Goal: Transaction & Acquisition: Subscribe to service/newsletter

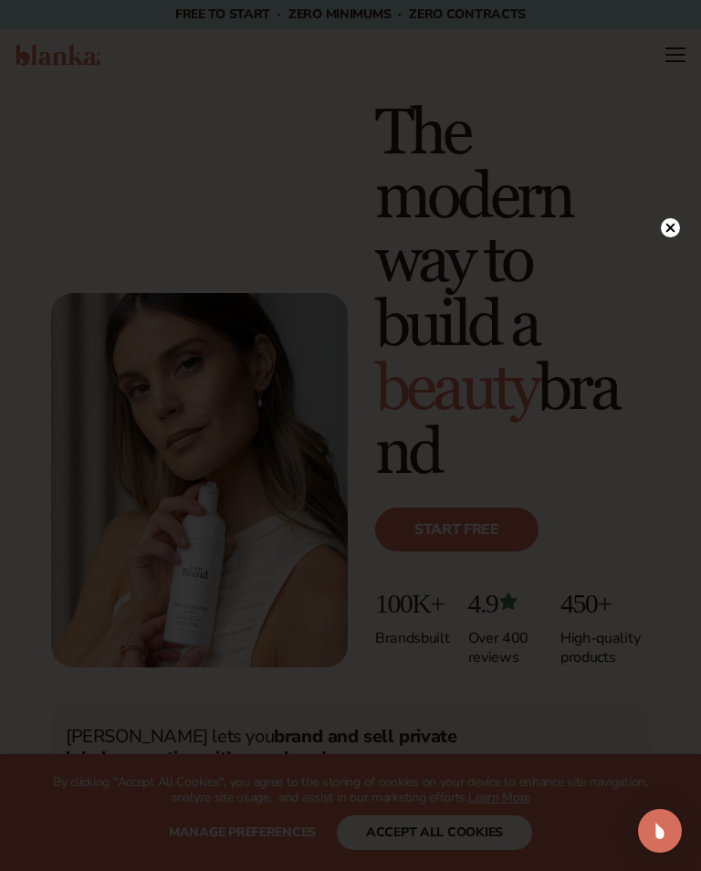
click at [677, 227] on circle at bounding box center [670, 227] width 19 height 19
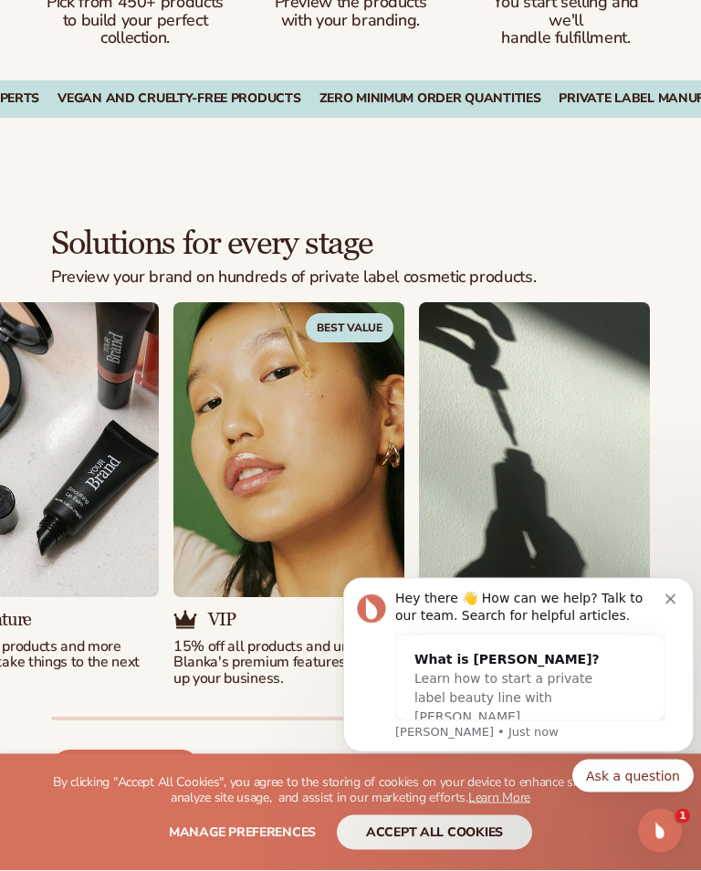
scroll to position [1950, 0]
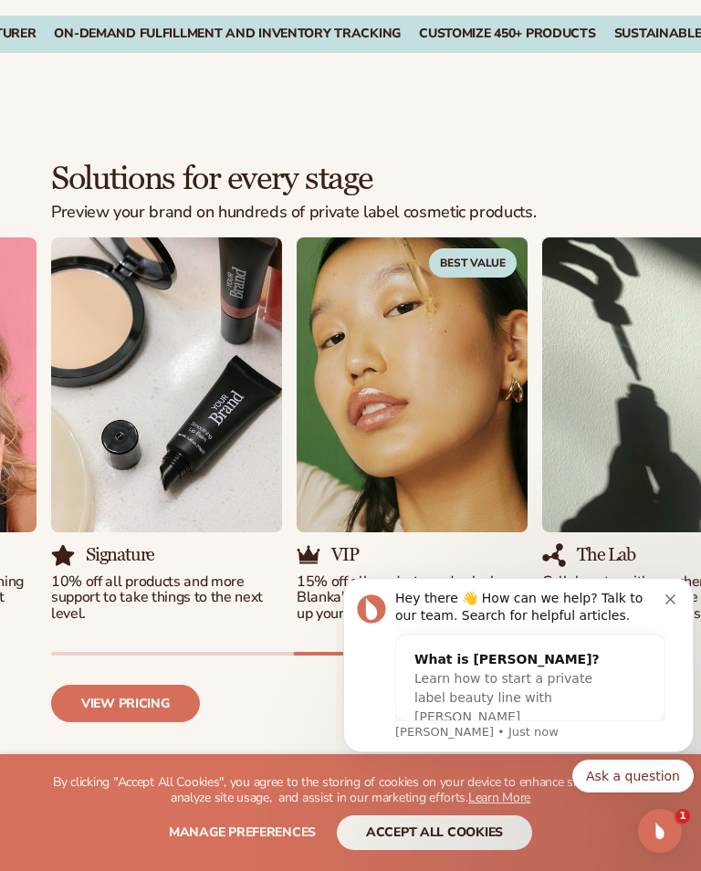
click at [139, 685] on link "View pricing" at bounding box center [125, 703] width 149 height 37
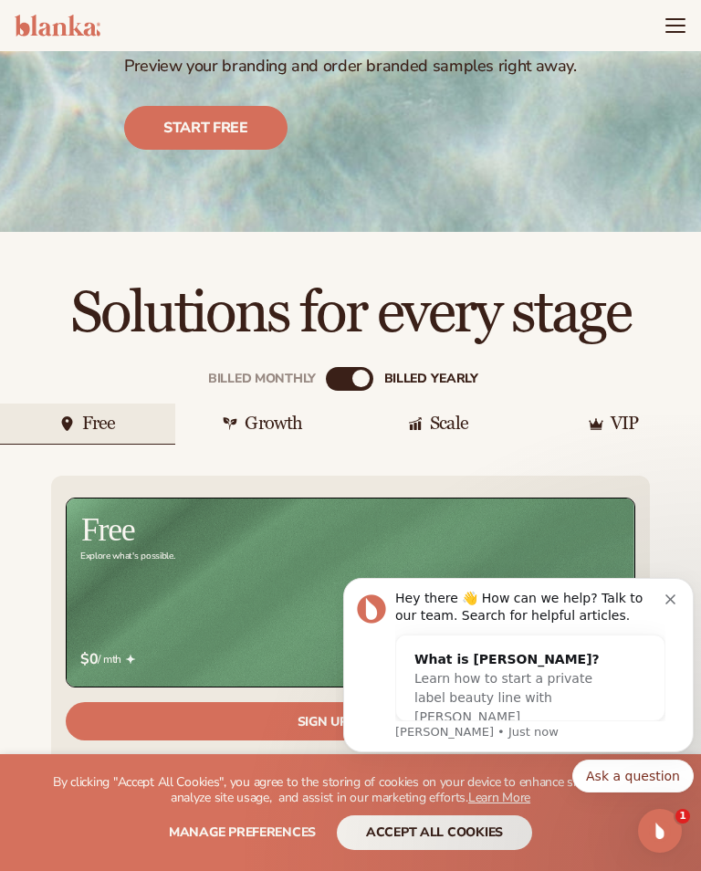
scroll to position [310, 0]
click at [355, 368] on div "Billed Monthly billed Yearly" at bounding box center [349, 380] width 47 height 24
click at [365, 370] on div "billed Yearly" at bounding box center [361, 379] width 18 height 18
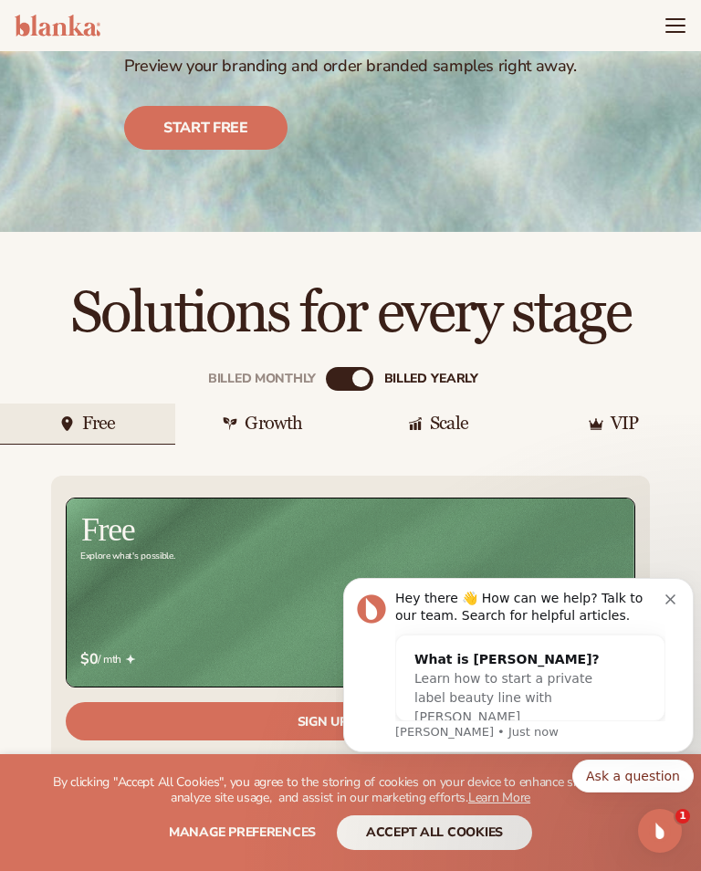
click at [369, 367] on div "Billed Monthly billed Yearly" at bounding box center [349, 379] width 47 height 24
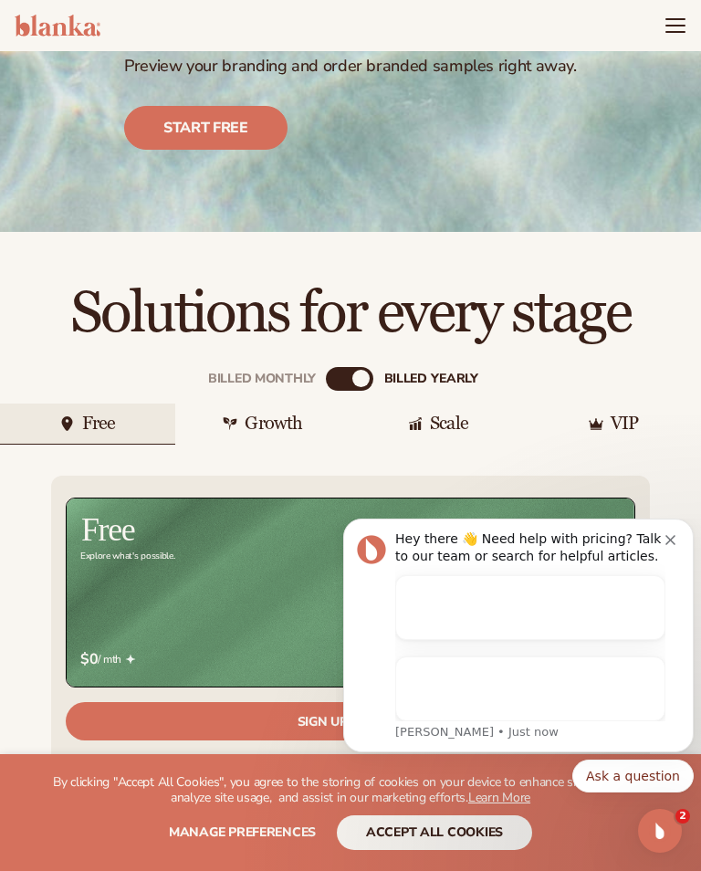
click at [458, 850] on button "accept all cookies" at bounding box center [434, 832] width 195 height 35
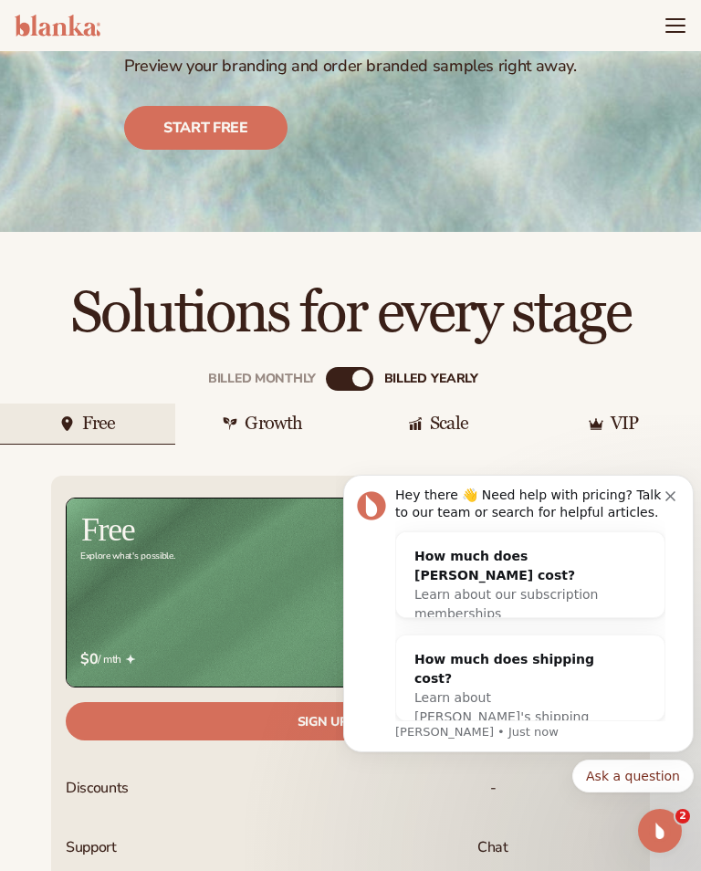
click at [343, 370] on div "Billed Monthly" at bounding box center [335, 379] width 18 height 18
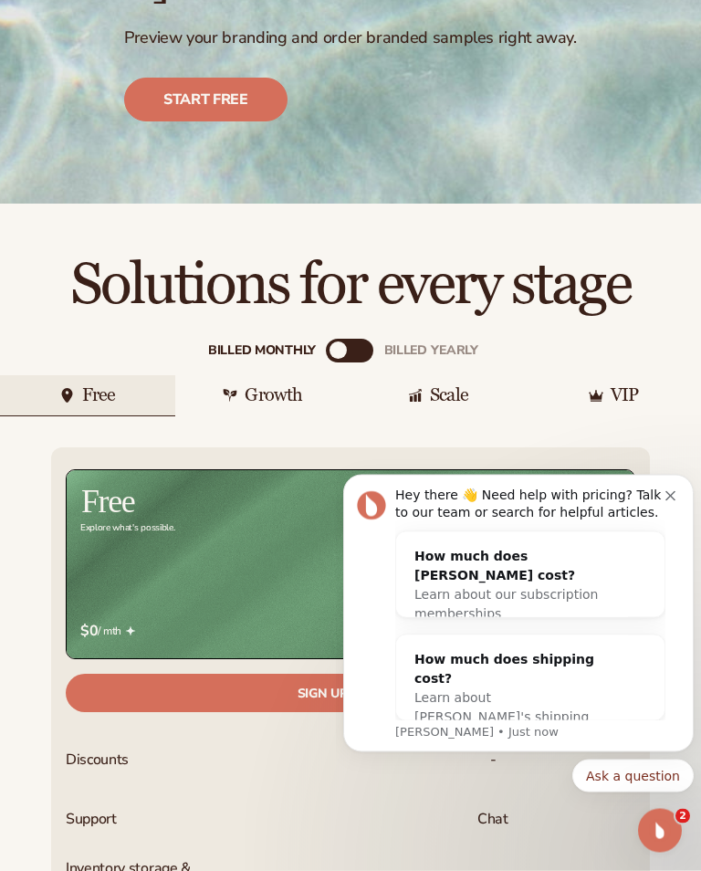
scroll to position [515, 0]
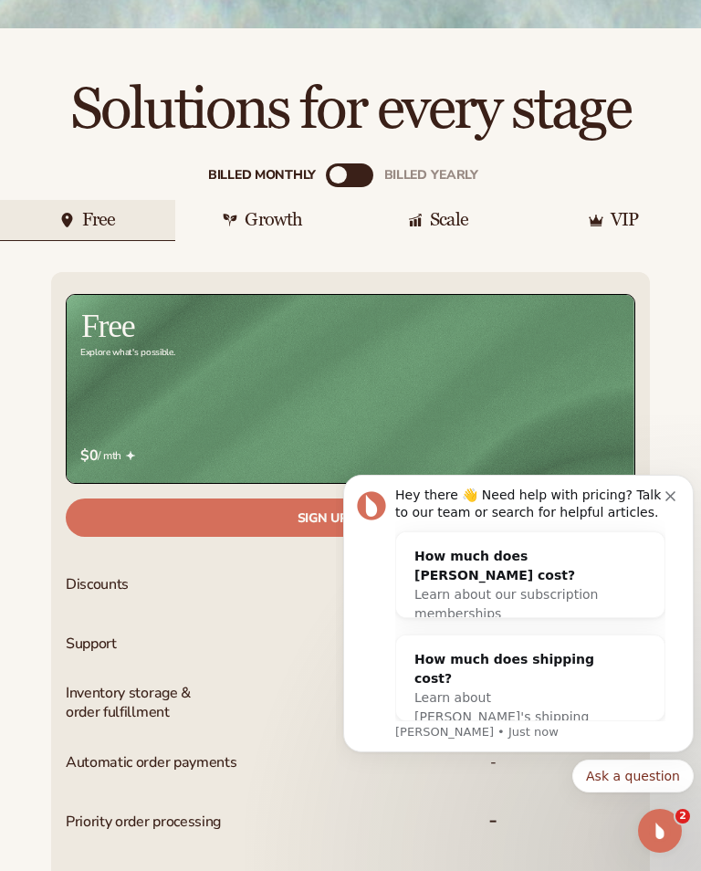
click at [667, 494] on icon "Dismiss notification" at bounding box center [671, 496] width 10 height 10
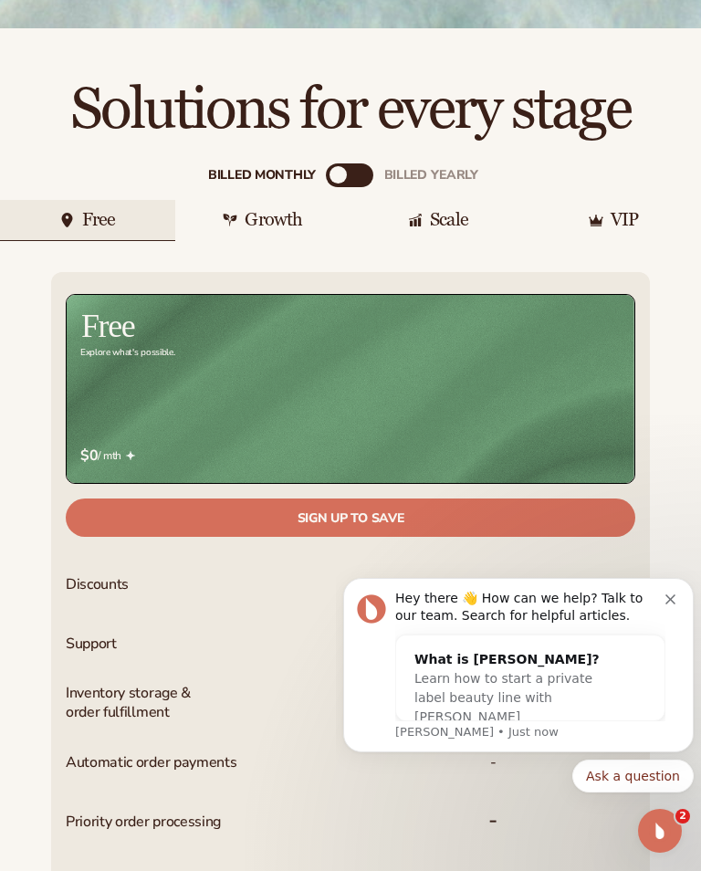
click at [676, 591] on button "Dismiss notification" at bounding box center [673, 597] width 15 height 15
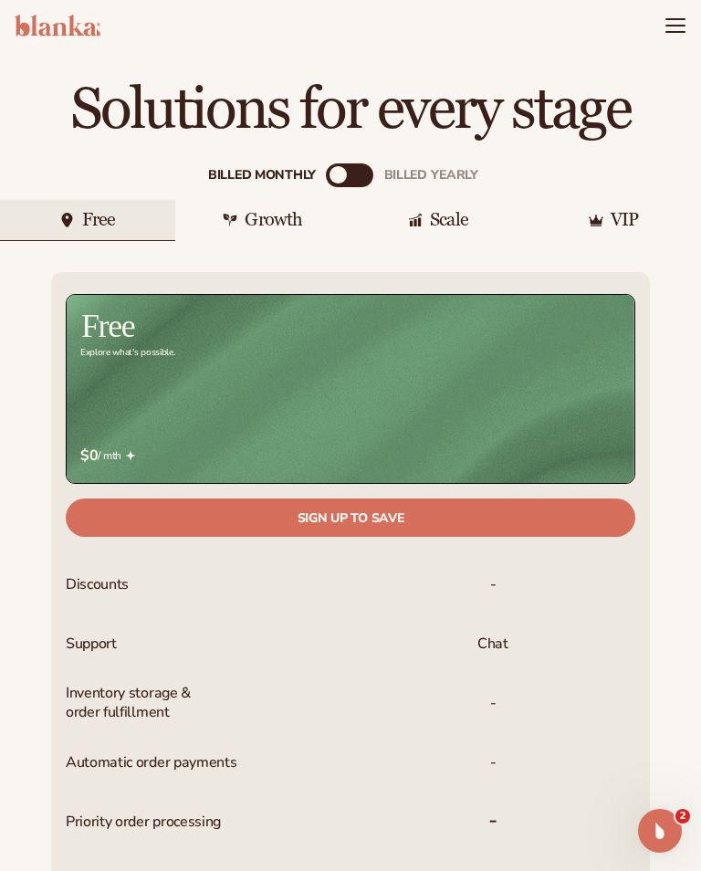
scroll to position [513, 0]
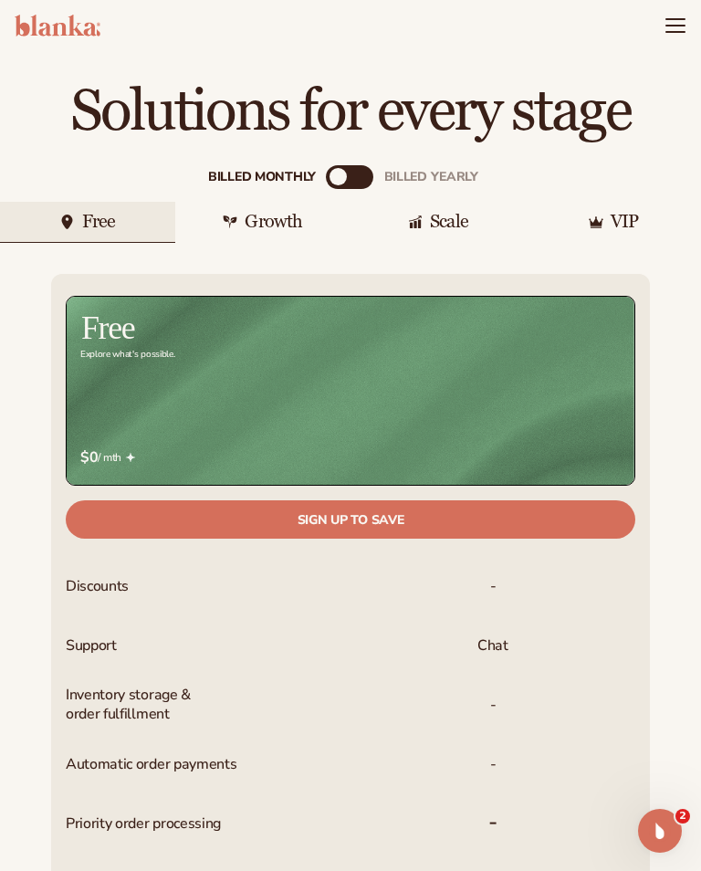
click at [273, 213] on div "Growth" at bounding box center [274, 222] width 58 height 18
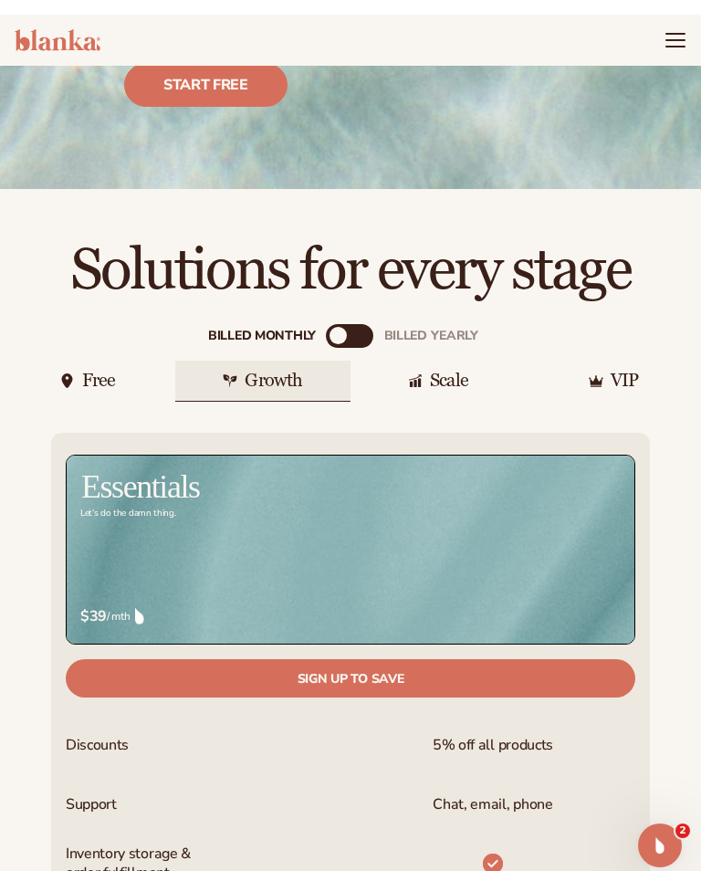
scroll to position [353, 0]
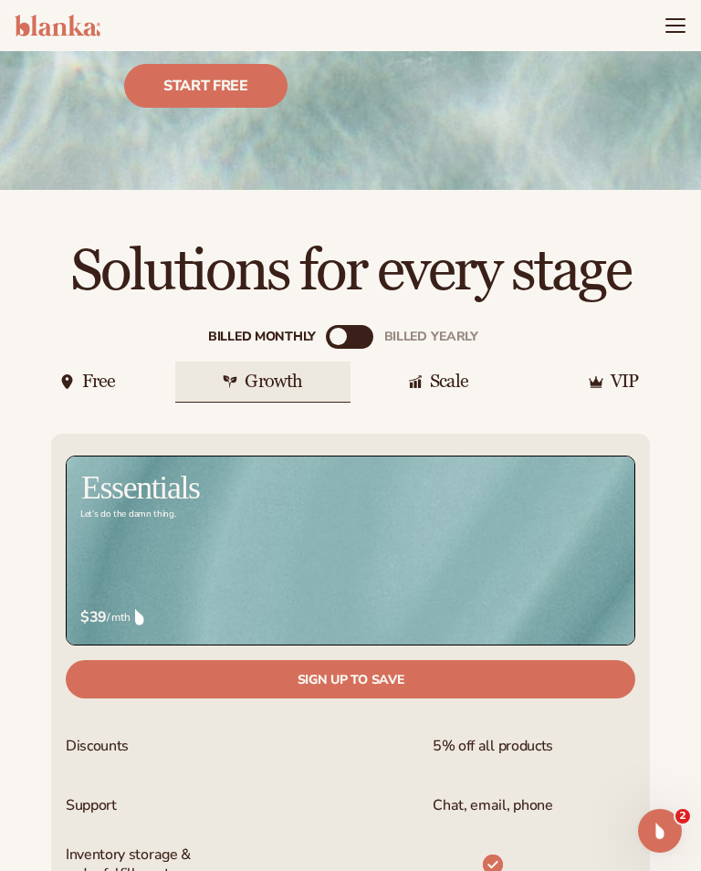
click at [123, 362] on div "Free" at bounding box center [87, 382] width 175 height 41
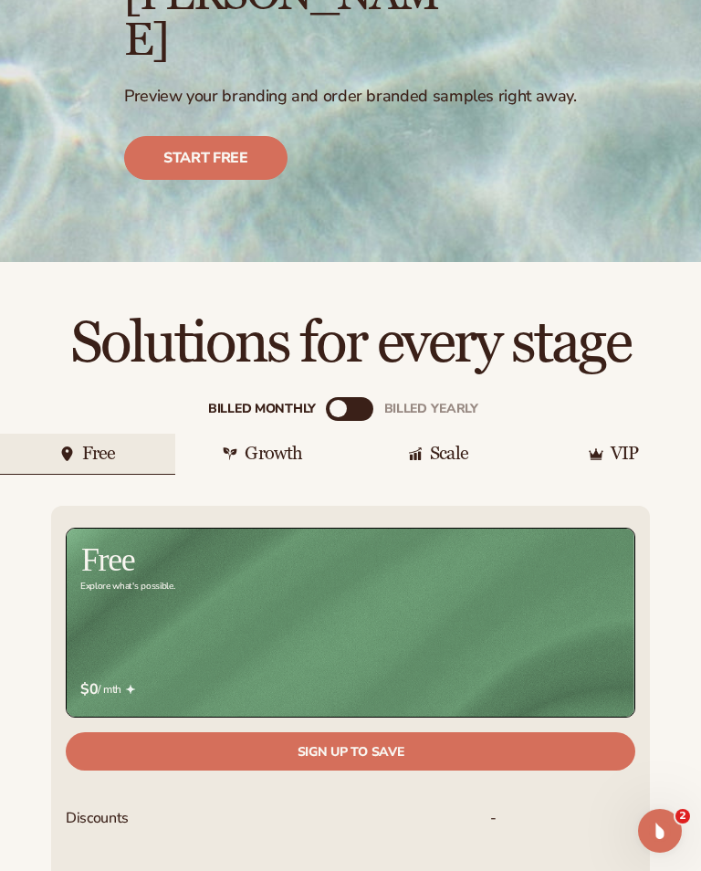
scroll to position [0, 0]
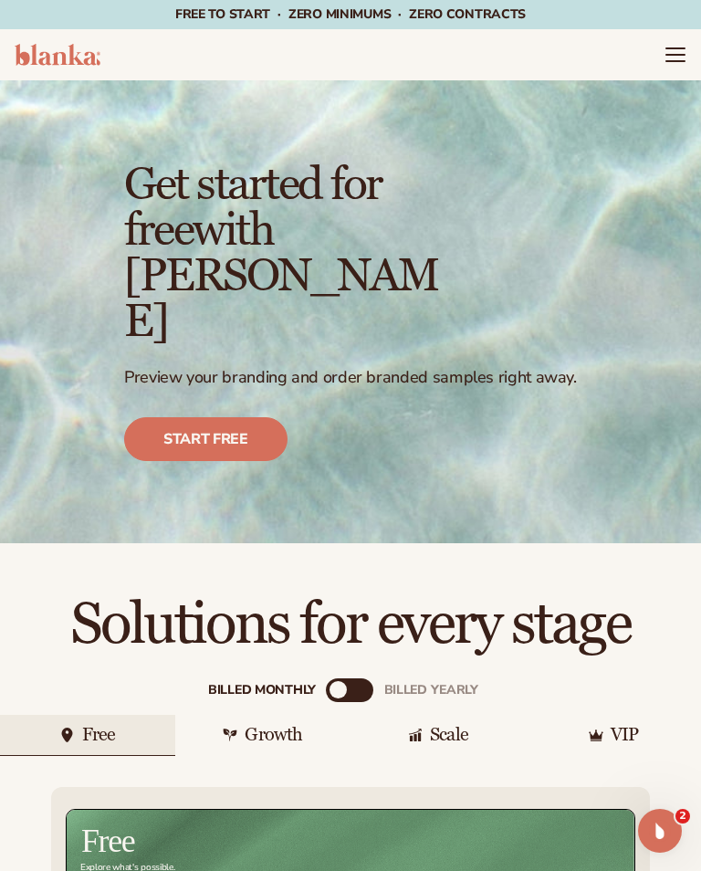
click at [669, 55] on icon "Menu" at bounding box center [676, 55] width 18 height 0
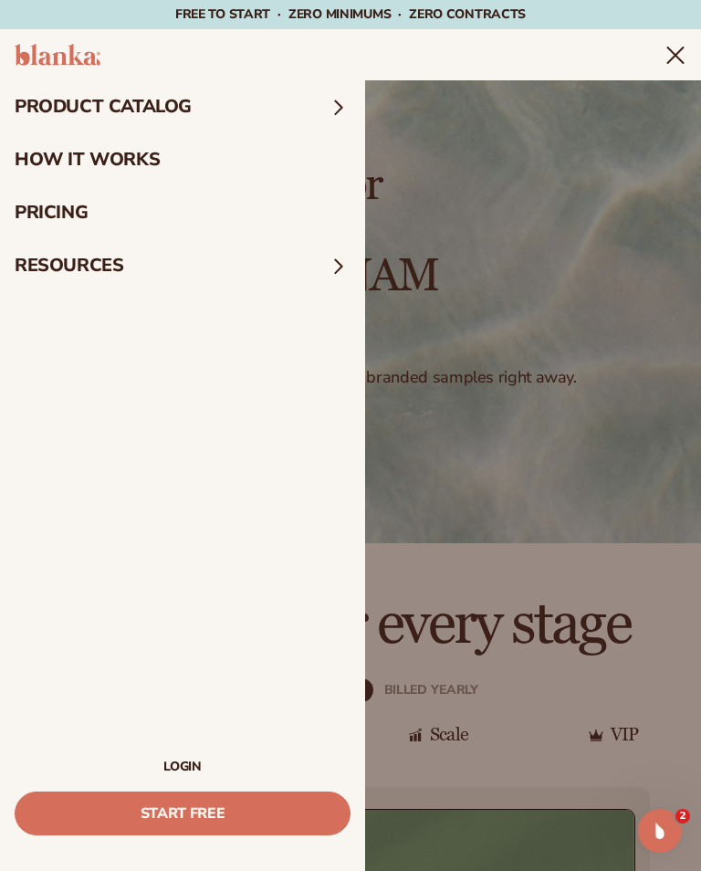
click at [199, 768] on link "LOGIN" at bounding box center [183, 767] width 336 height 13
